Goal: Ask a question: Seek information or help from site administrators or community

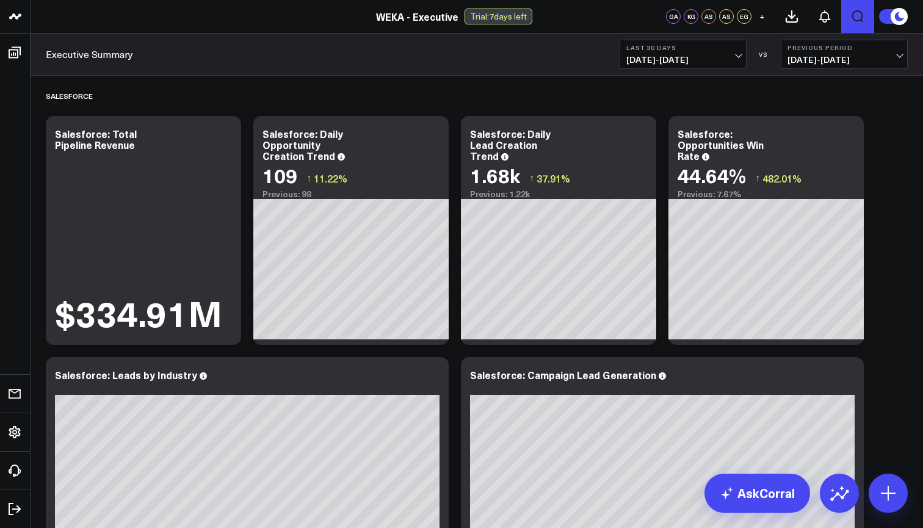
click at [866, 20] on button "Open search" at bounding box center [857, 16] width 33 height 33
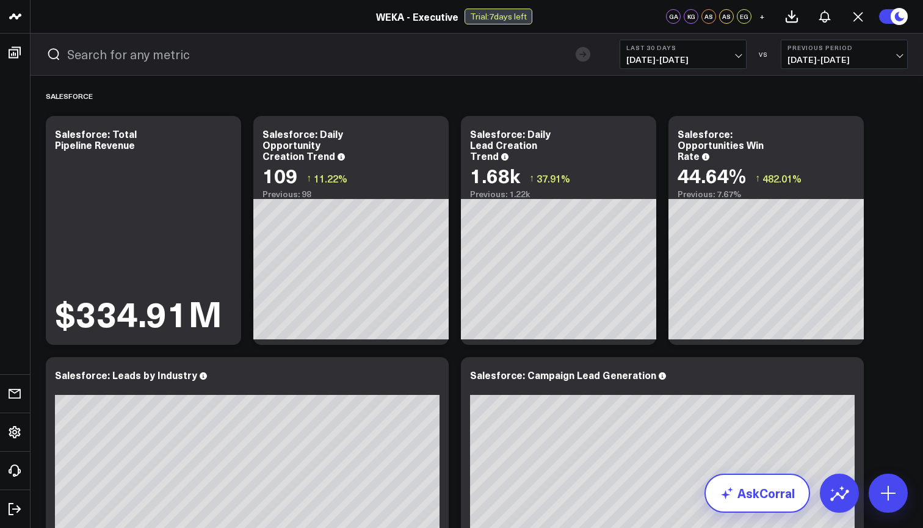
click at [740, 492] on link "AskCorral" at bounding box center [758, 493] width 106 height 39
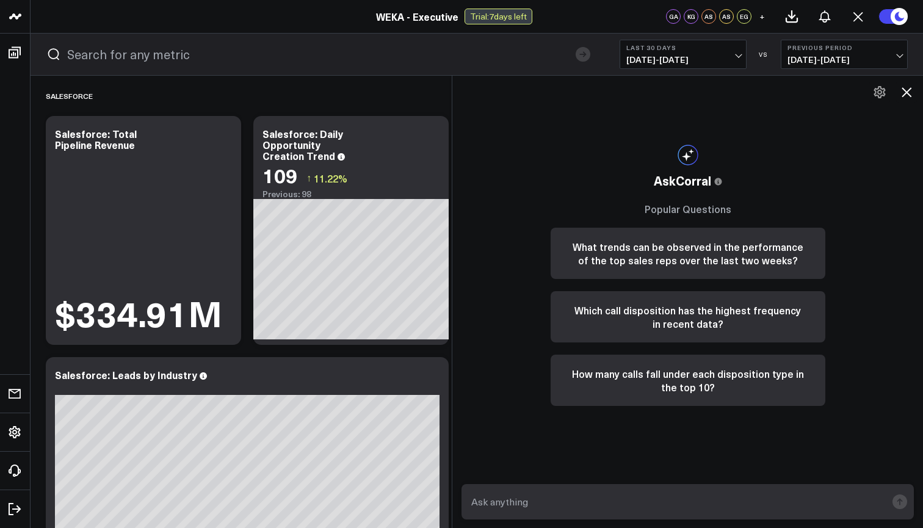
click at [678, 503] on textarea at bounding box center [677, 502] width 418 height 22
type textarea "W"
type textarea "Provide a list of renewal opportunities for Q4 FY2026"
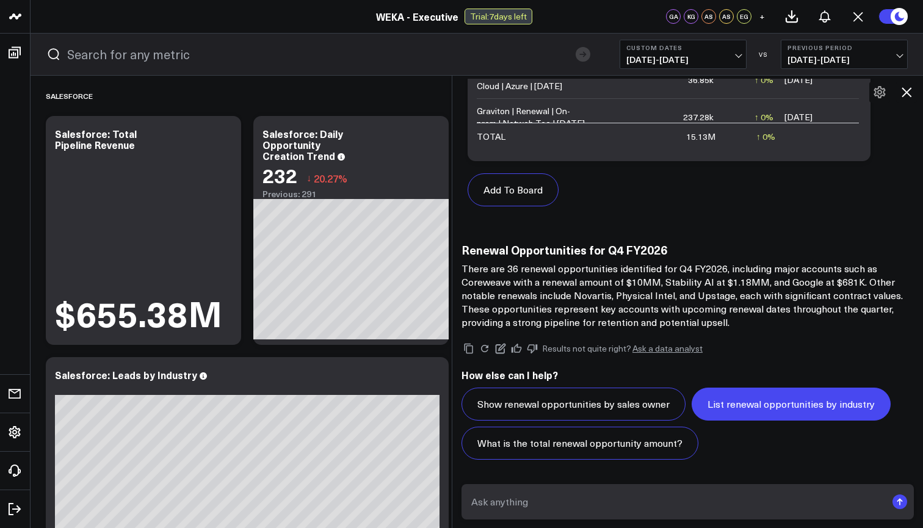
scroll to position [573, 0]
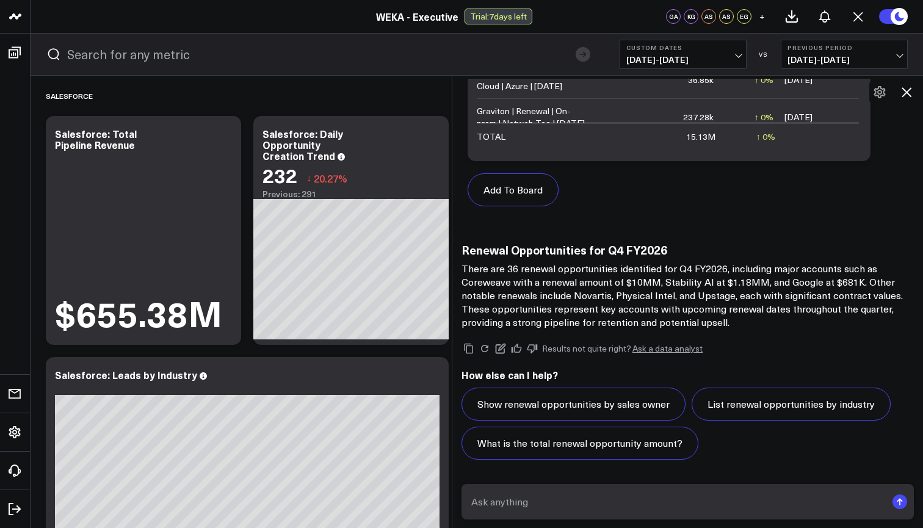
click at [628, 506] on textarea at bounding box center [677, 502] width 418 height 22
type textarea "What is the total ARR to renew in Q4 FY2026?"
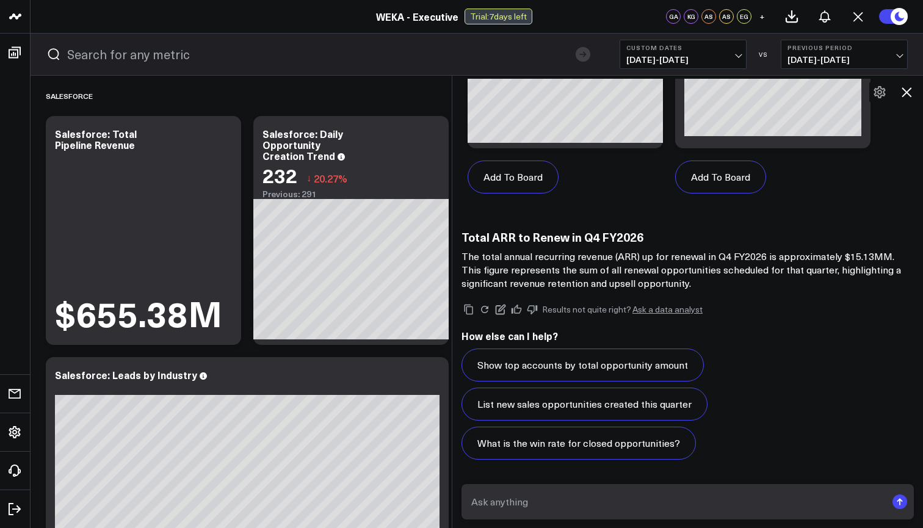
scroll to position [1727, 0]
click at [487, 501] on textarea "What account open the most support cases in Q2 FY2026?" at bounding box center [677, 502] width 418 height 22
click at [548, 503] on textarea "List the 10 account open the most support cases in Q2 FY2026?" at bounding box center [677, 502] width 418 height 22
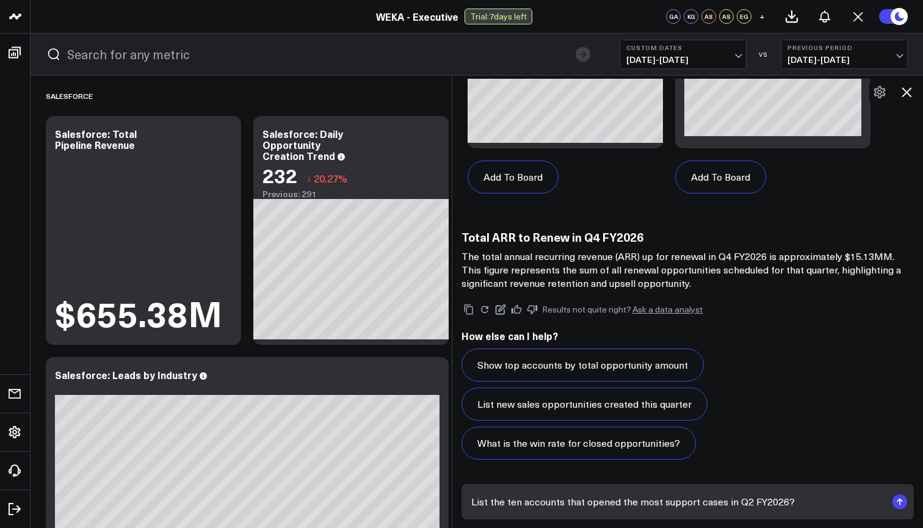
click at [817, 501] on textarea "List the ten accounts that opened the most support cases in Q2 FY2026?" at bounding box center [677, 502] width 418 height 22
type textarea "List the ten accounts that opened the most support cases in Q2 FY2026?"
click at [904, 504] on rect "submit" at bounding box center [900, 502] width 15 height 15
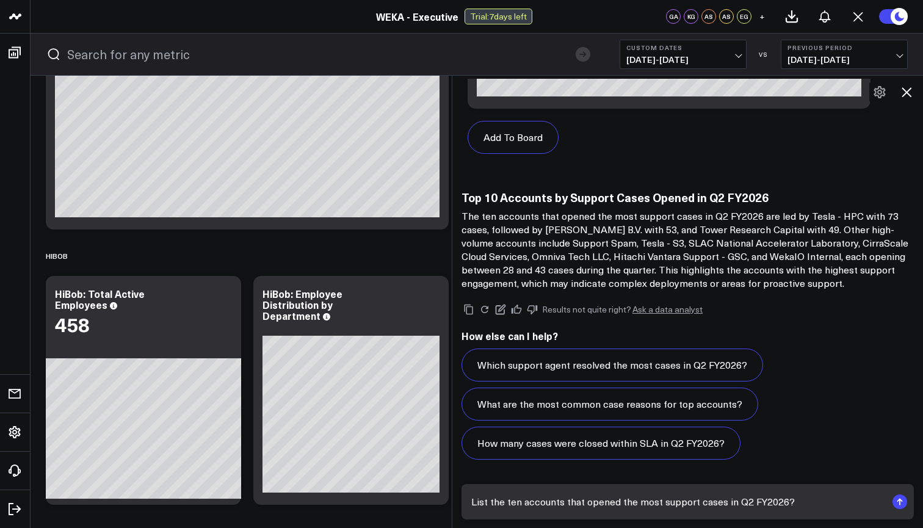
scroll to position [520, 0]
